Goal: Task Accomplishment & Management: Use online tool/utility

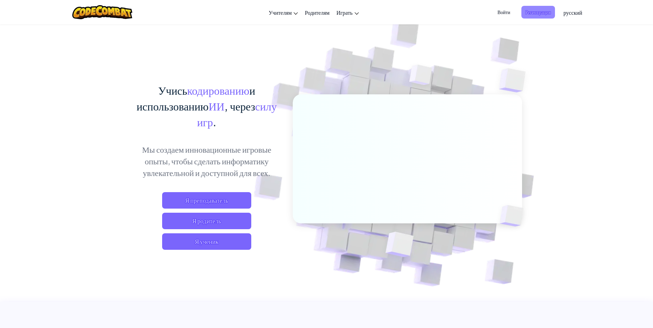
click at [533, 12] on span "Регистрация" at bounding box center [539, 12] width 34 height 13
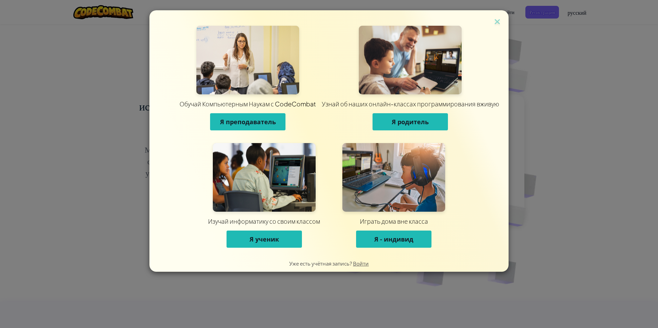
click at [275, 237] on span "Я ученик" at bounding box center [264, 239] width 29 height 8
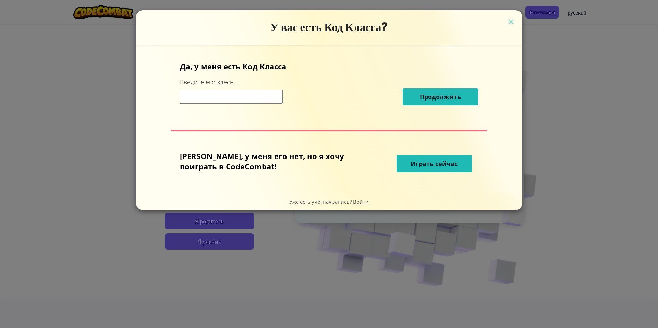
click at [424, 159] on span "Играть сейчас" at bounding box center [434, 163] width 47 height 8
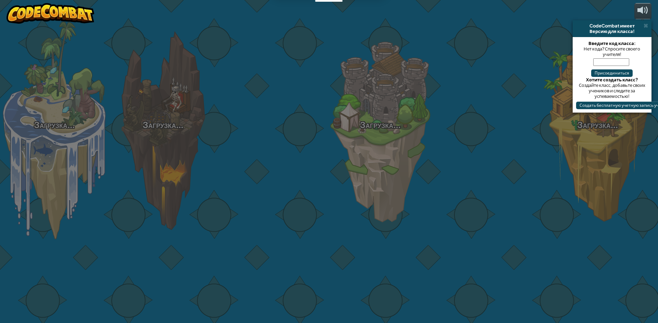
select select "ru"
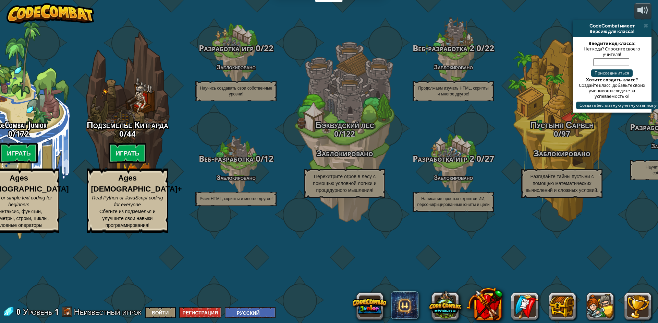
click at [649, 26] on div "CodeCombat имеет" at bounding box center [612, 25] width 73 height 5
click at [648, 25] on span at bounding box center [646, 25] width 4 height 5
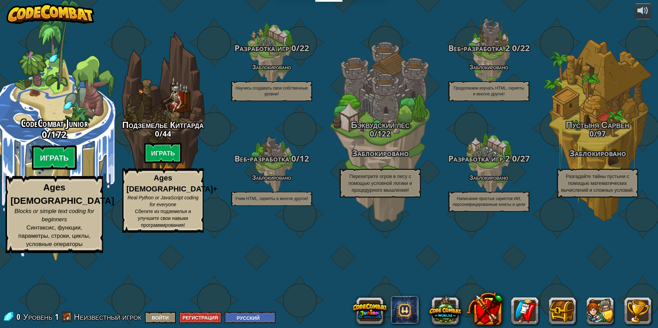
click at [75, 149] on div "CodeCombat Junior 0 / 172 Играть Ages [DEMOGRAPHIC_DATA] Blocks or simple text …" at bounding box center [54, 130] width 130 height 261
select select "ru"
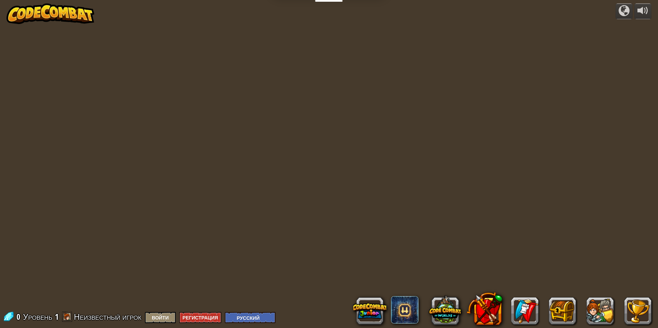
select select "ru"
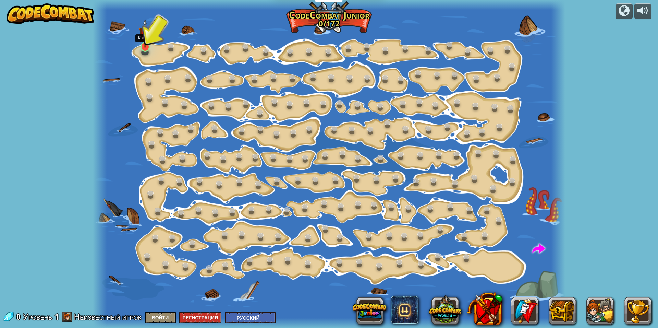
click at [142, 37] on img at bounding box center [145, 33] width 13 height 29
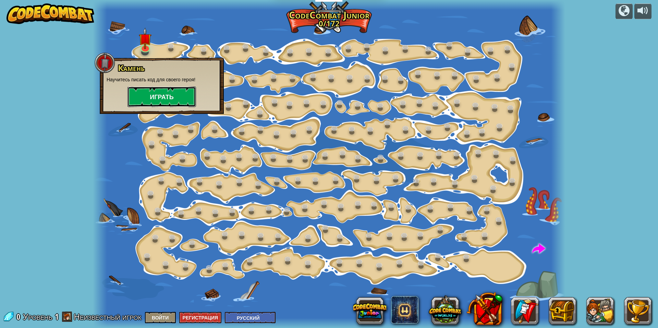
click at [165, 97] on button "Играть" at bounding box center [162, 96] width 69 height 21
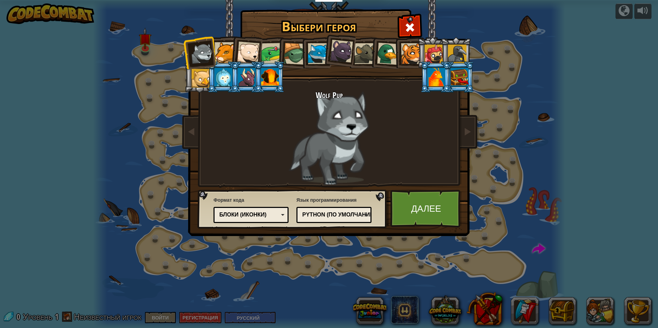
click at [252, 210] on div "Блоки (иконки)" at bounding box center [251, 215] width 66 height 11
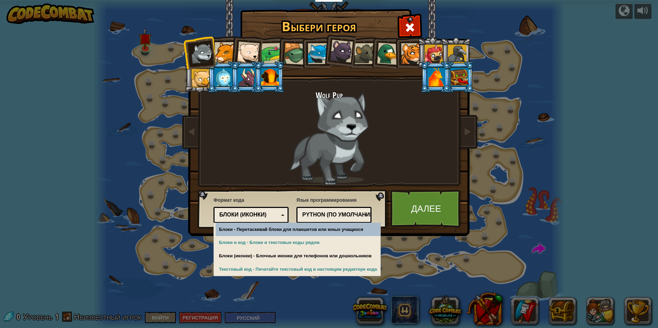
click at [252, 210] on div "Блоки (иконки)" at bounding box center [251, 215] width 66 height 11
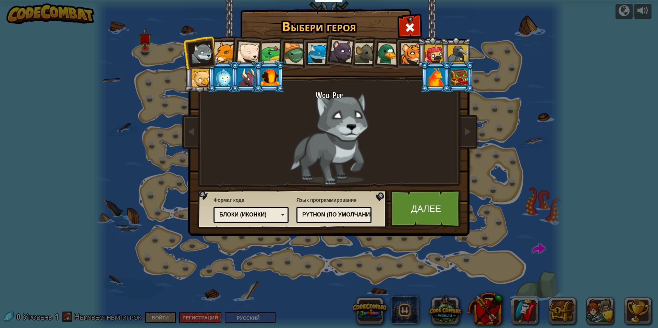
click at [416, 49] on div at bounding box center [411, 53] width 21 height 21
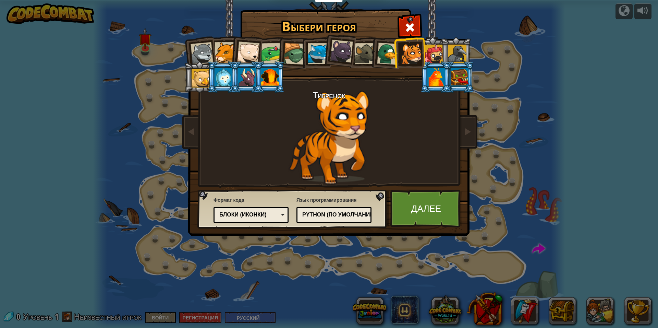
click at [454, 75] on div at bounding box center [460, 77] width 18 height 19
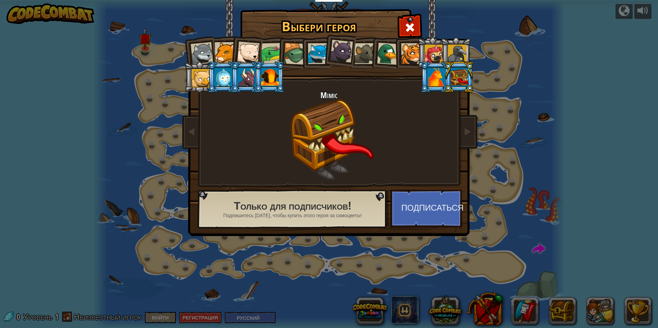
click at [447, 77] on li at bounding box center [459, 76] width 31 height 31
click at [445, 81] on li at bounding box center [459, 76] width 31 height 31
click at [440, 82] on div at bounding box center [437, 77] width 18 height 19
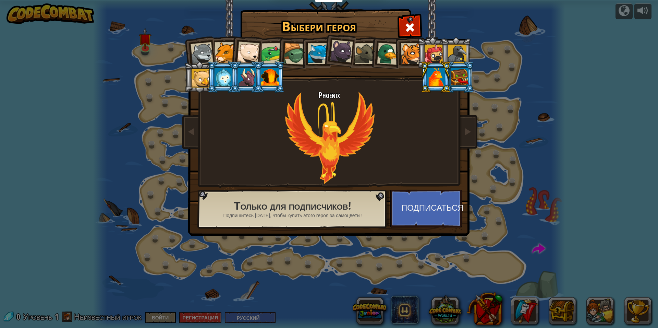
click at [211, 52] on div at bounding box center [202, 53] width 23 height 23
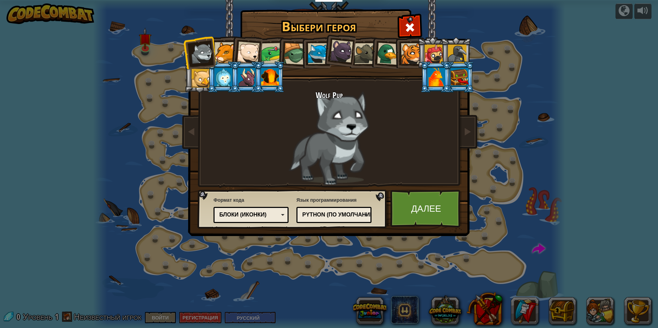
click at [266, 214] on div "Блоки (иконки)" at bounding box center [248, 215] width 59 height 8
click at [319, 218] on div "Python (По умолчанию)" at bounding box center [331, 215] width 59 height 8
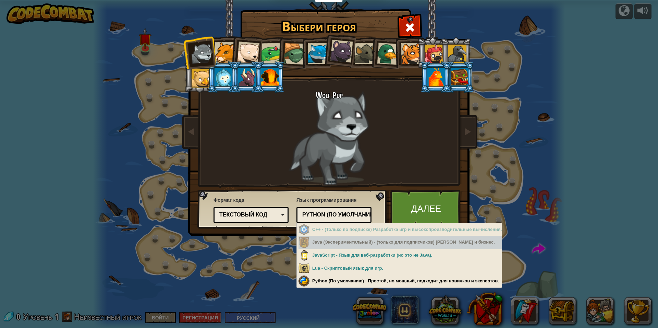
click at [455, 244] on div "Java (Экспериментальный) - (только для подписчиков) [PERSON_NAME] и бизнес." at bounding box center [400, 242] width 203 height 13
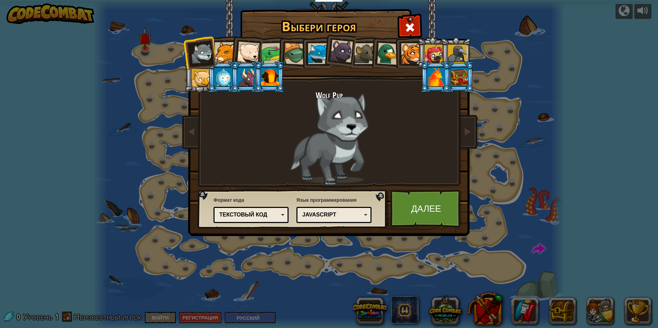
click at [334, 206] on div "Язык программирования Python (По умолчанию) JavaScript Lua C++ Java (Эксперимен…" at bounding box center [334, 210] width 75 height 30
click at [334, 213] on div "JavaScript" at bounding box center [331, 215] width 59 height 8
click at [431, 210] on link "Далее" at bounding box center [427, 209] width 72 height 38
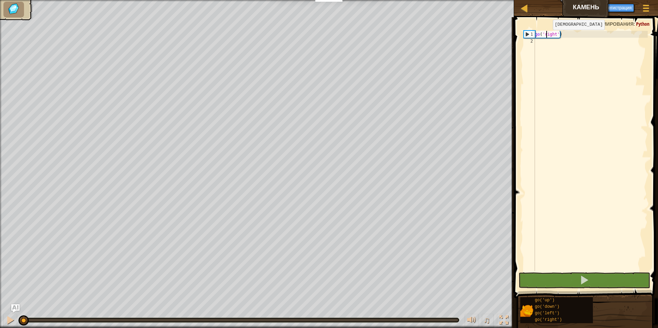
click at [547, 37] on div "go ( 'right' )" at bounding box center [591, 158] width 114 height 254
type textarea "go('right')"
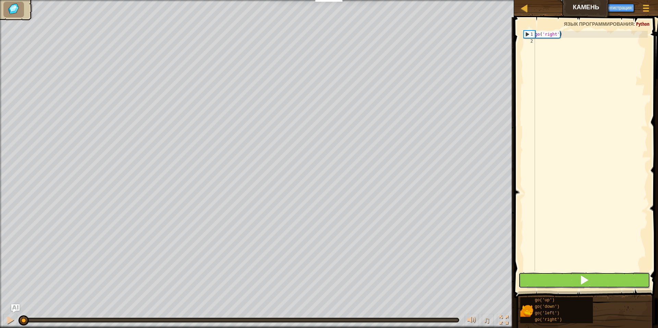
click at [598, 279] on button at bounding box center [585, 280] width 132 height 16
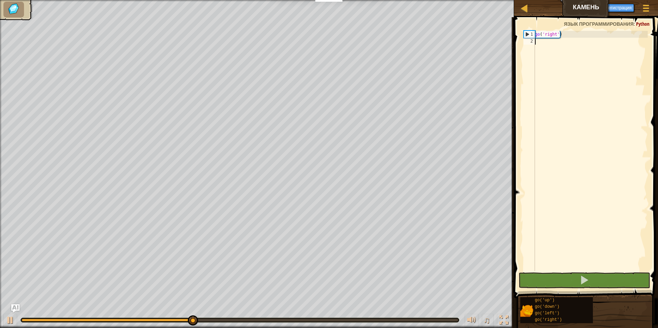
click at [578, 125] on div "go ( 'right' )" at bounding box center [591, 158] width 114 height 254
click at [13, 320] on div at bounding box center [10, 320] width 9 height 9
drag, startPoint x: 63, startPoint y: 318, endPoint x: 14, endPoint y: 319, distance: 49.4
click at [14, 319] on div "0:00.2 Текущее: 0:06.1 Максимальное: 0:10.0 ♫" at bounding box center [257, 318] width 514 height 21
click at [32, 317] on div "♫" at bounding box center [257, 318] width 514 height 21
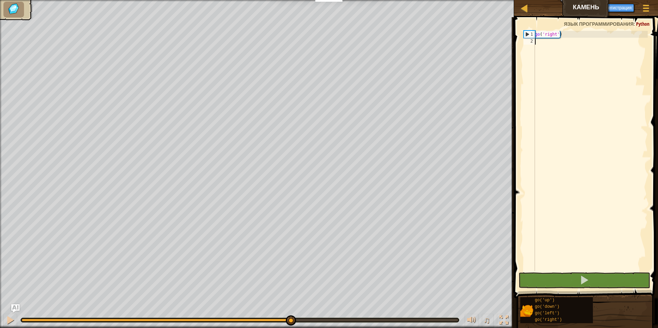
click at [31, 319] on div at bounding box center [240, 320] width 438 height 4
drag, startPoint x: 30, startPoint y: 319, endPoint x: 100, endPoint y: 326, distance: 70.7
click at [30, 319] on div at bounding box center [156, 320] width 269 height 3
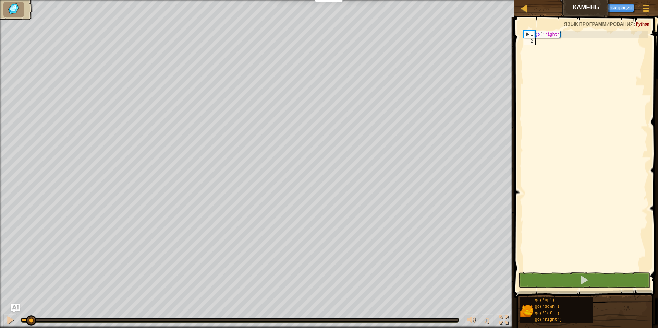
click at [597, 104] on div "go ( 'right' )" at bounding box center [591, 158] width 114 height 254
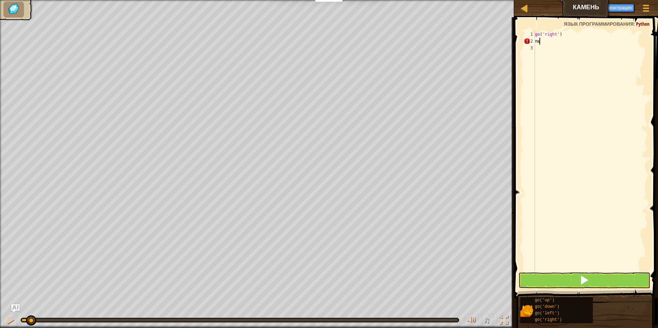
type textarea "п"
type textarea "go"
click at [588, 284] on span at bounding box center [585, 280] width 10 height 10
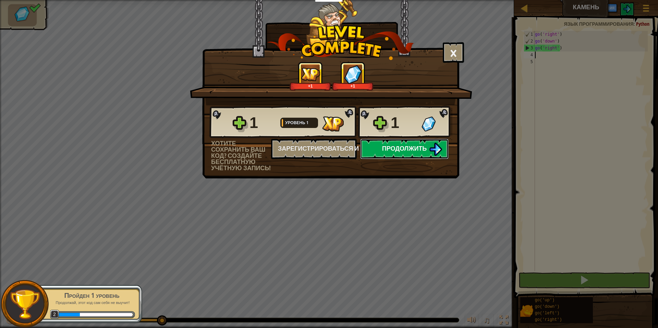
click at [404, 153] on button "Продолжить" at bounding box center [404, 149] width 88 height 21
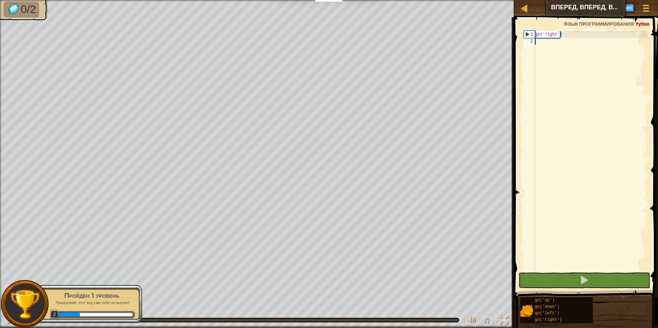
click at [605, 191] on div "go ( 'right' )" at bounding box center [591, 158] width 114 height 254
type textarea "go"
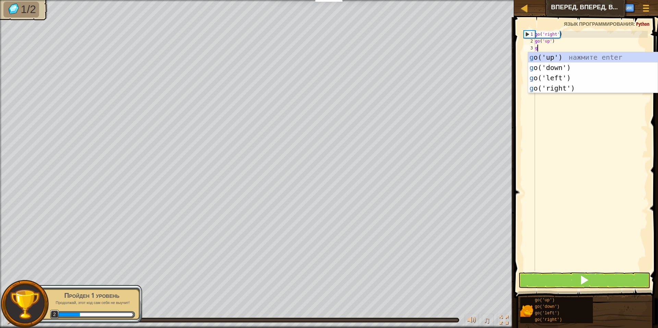
type textarea "go"
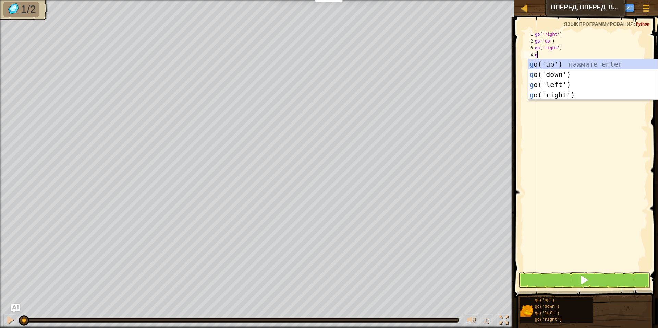
type textarea "go"
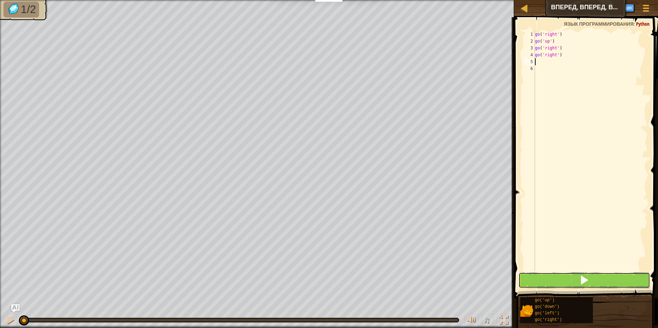
click at [577, 279] on button at bounding box center [585, 280] width 132 height 16
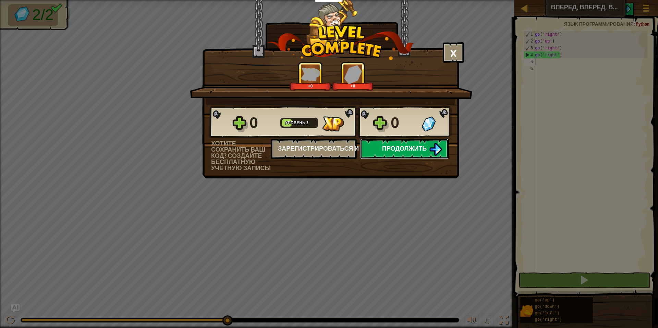
click at [402, 152] on span "Продолжить" at bounding box center [404, 148] width 45 height 9
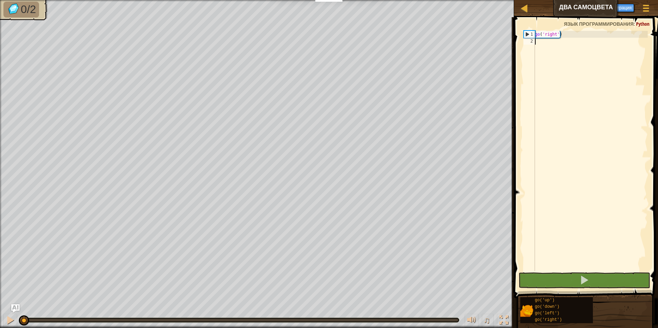
type textarea "go"
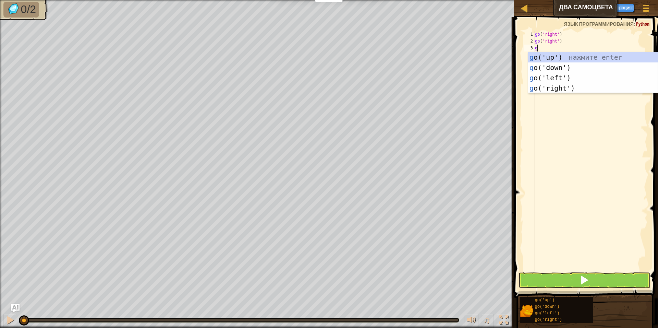
type textarea "go"
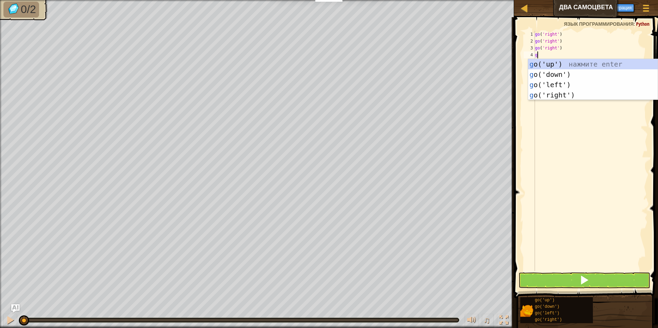
type textarea "go"
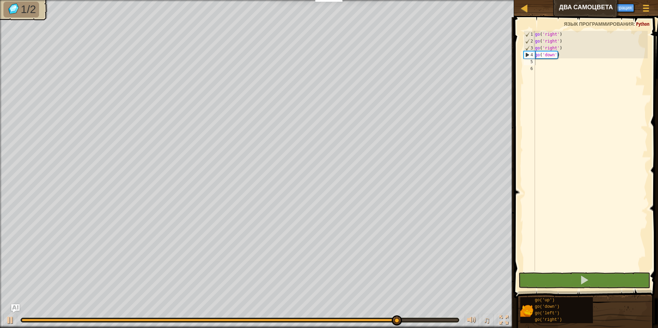
click at [578, 96] on div "go ( 'right' ) go ( 'right' ) go ( 'right' ) go ( 'down' )" at bounding box center [591, 158] width 114 height 254
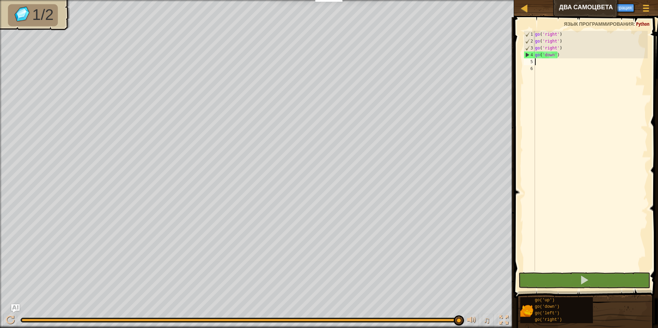
type textarea "o"
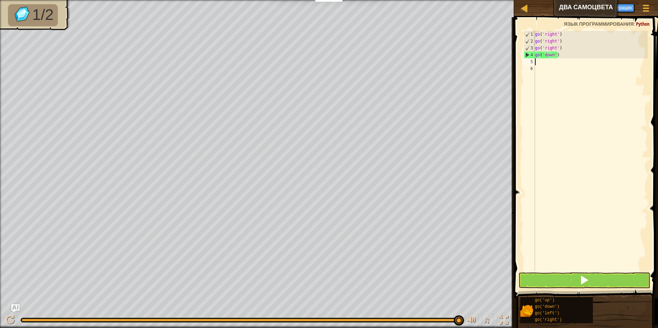
type textarea "go"
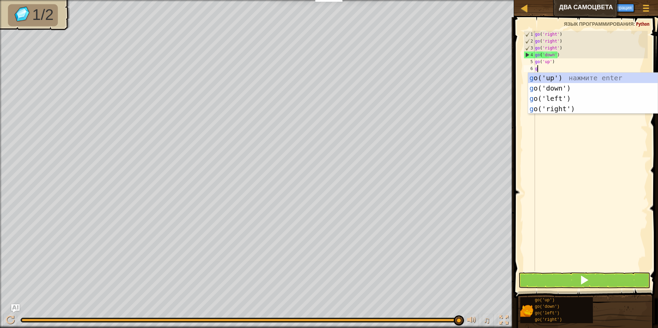
type textarea "go"
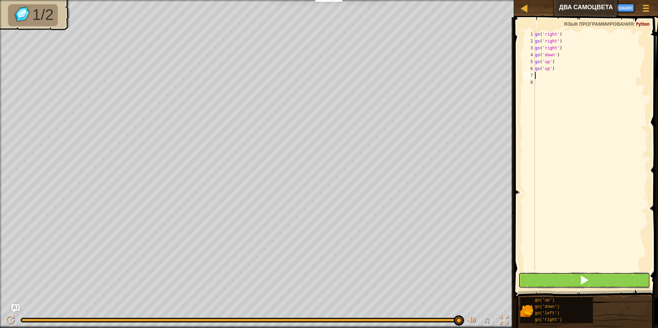
click at [573, 279] on button at bounding box center [585, 280] width 132 height 16
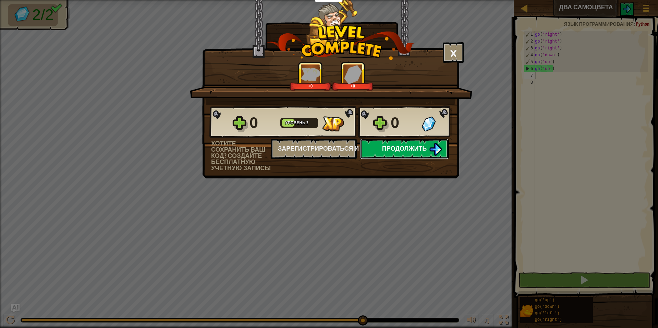
click at [408, 153] on button "Продолжить" at bounding box center [404, 149] width 88 height 21
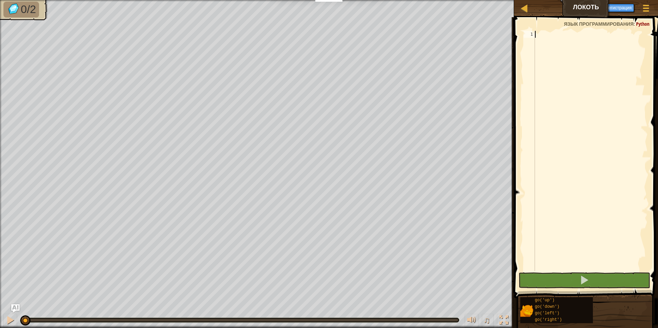
click at [630, 146] on div at bounding box center [591, 158] width 114 height 254
type textarea "go"
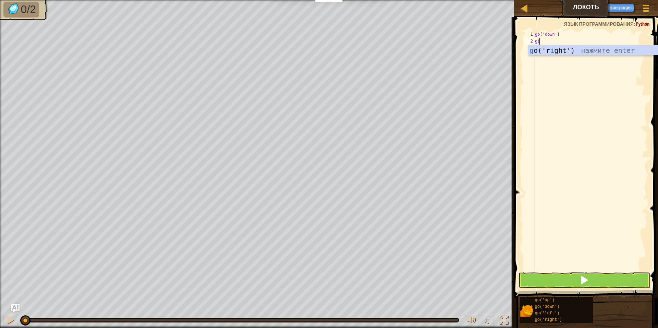
type textarea "g"
type textarea "go"
click at [609, 276] on button at bounding box center [585, 280] width 132 height 16
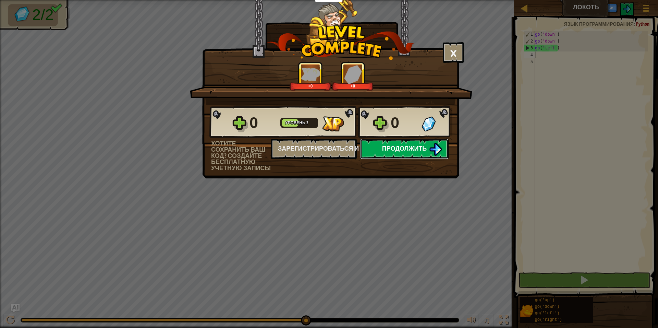
click at [407, 150] on span "Продолжить" at bounding box center [404, 148] width 45 height 9
